Goal: Task Accomplishment & Management: Manage account settings

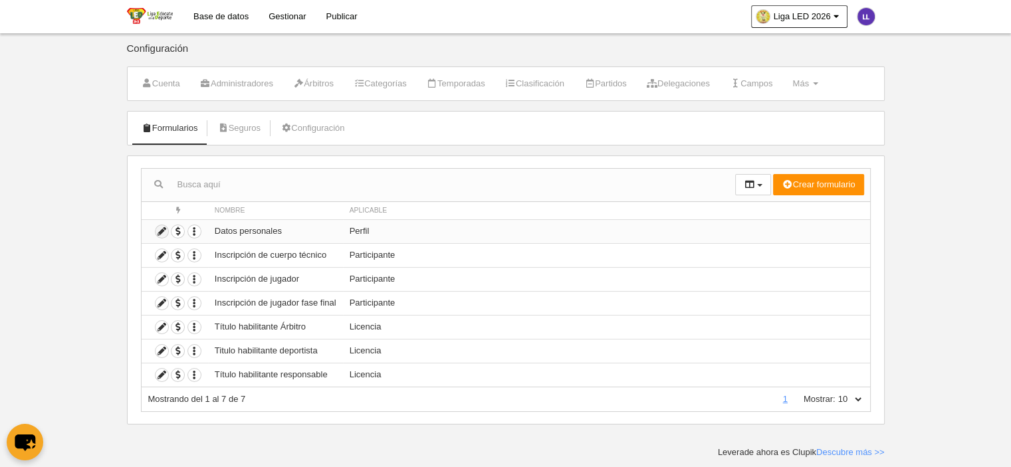
click at [160, 229] on icon at bounding box center [162, 231] width 13 height 13
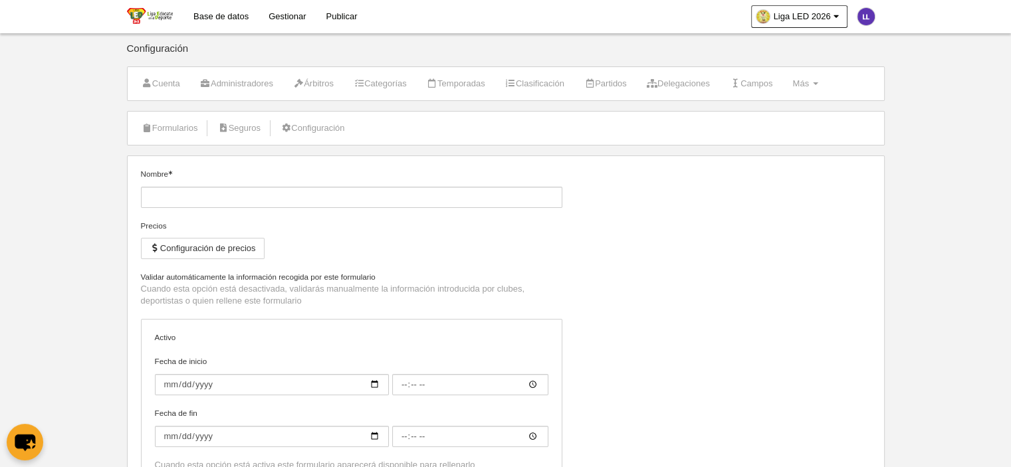
type input "Datos personales"
checkbox input "true"
type input "[DATE]"
type input "00:00"
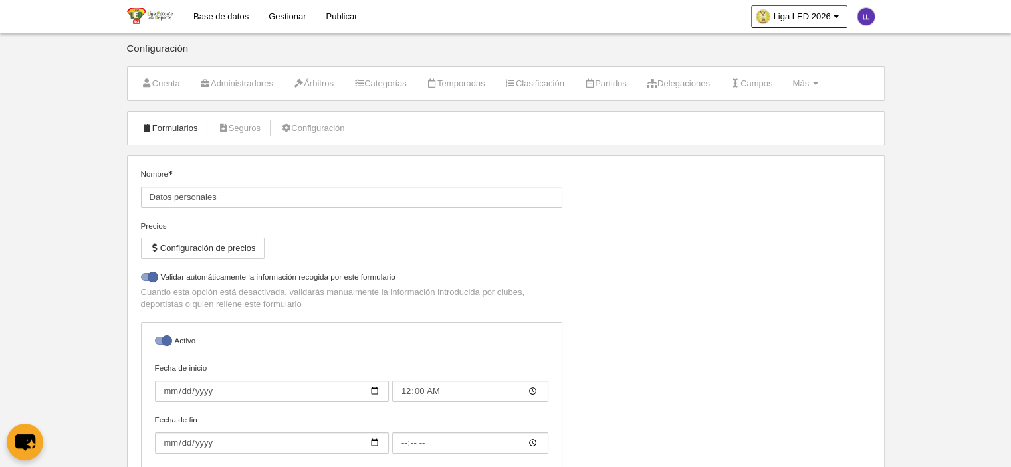
click at [169, 130] on link "Formularios" at bounding box center [169, 128] width 71 height 20
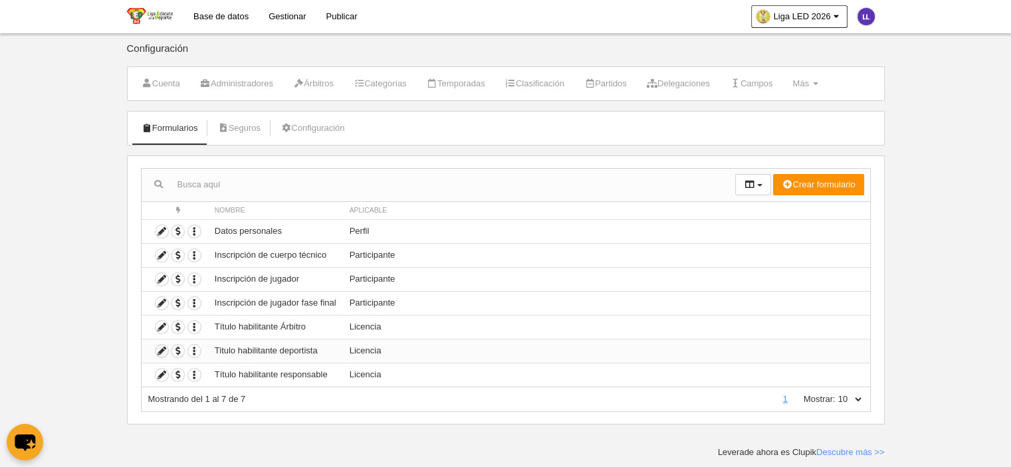
click at [157, 354] on icon at bounding box center [162, 351] width 13 height 13
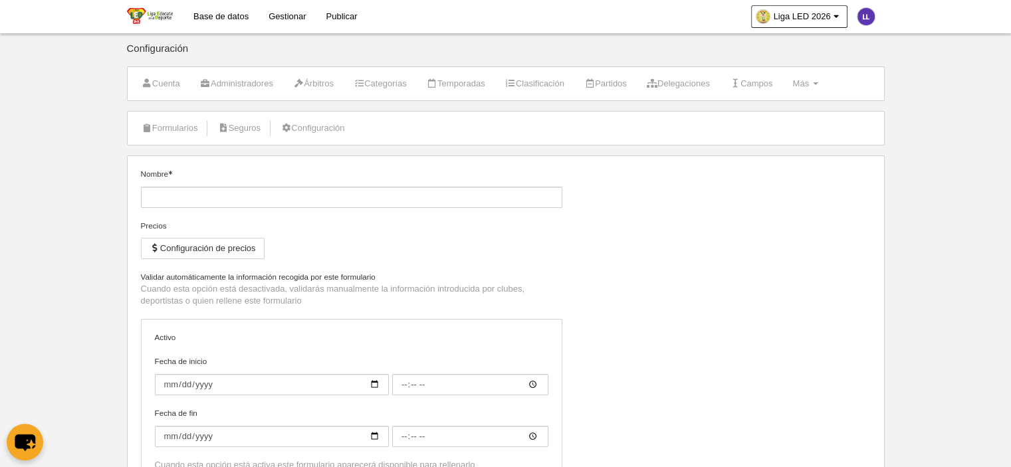
type input "Titulo habilitante deportista"
checkbox input "true"
type input "[DATE]"
type input "00:00"
type input "[DATE]"
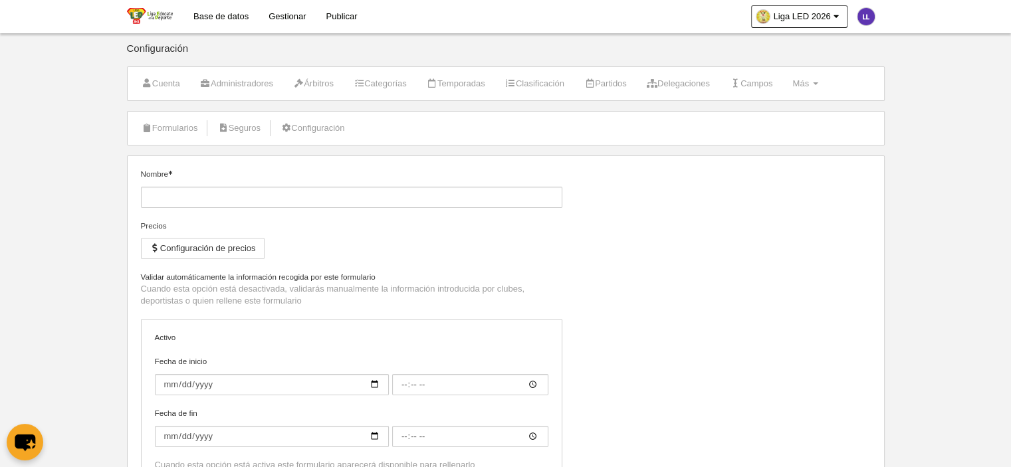
type input "00:00"
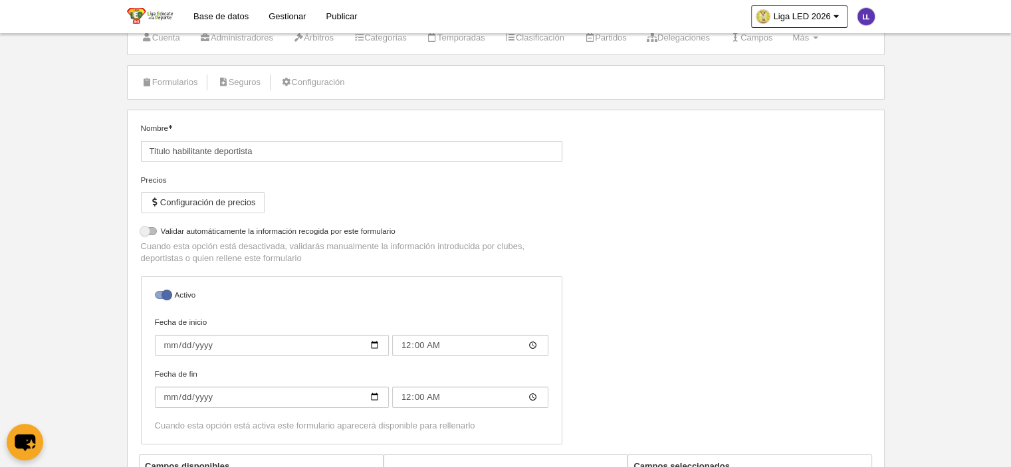
select select "selected"
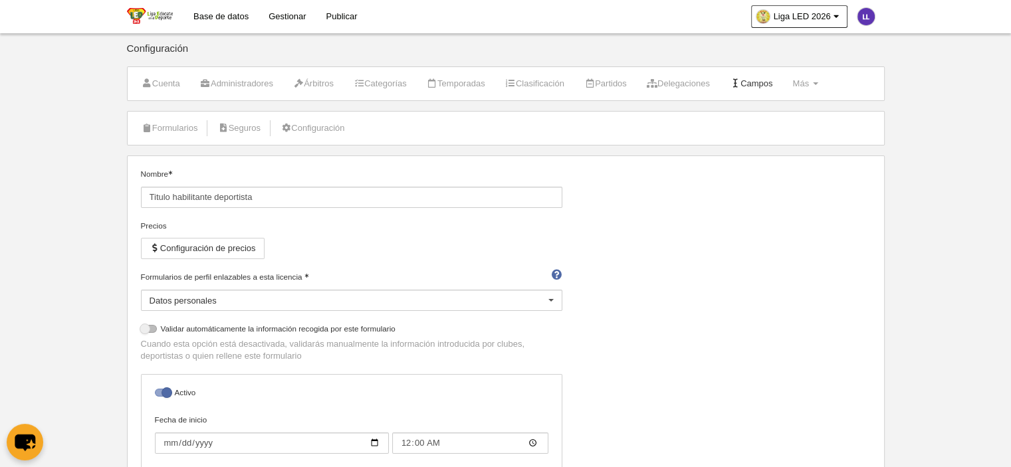
click at [772, 85] on link "Campos" at bounding box center [752, 84] width 58 height 20
